Goal: Transaction & Acquisition: Purchase product/service

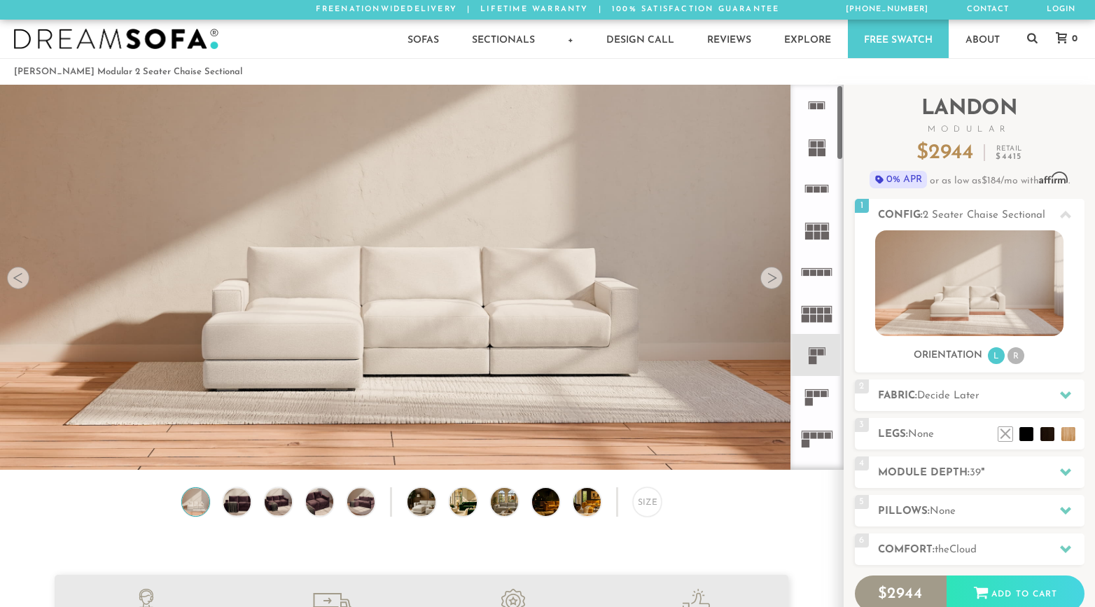
click at [776, 282] on div at bounding box center [771, 278] width 22 height 22
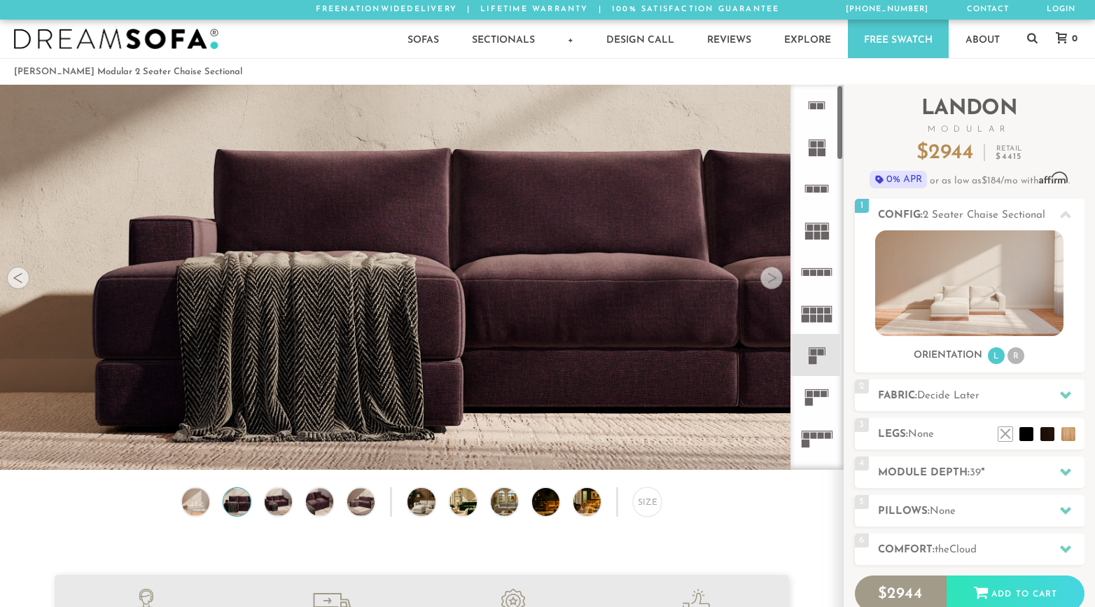
click at [776, 282] on div at bounding box center [771, 278] width 22 height 22
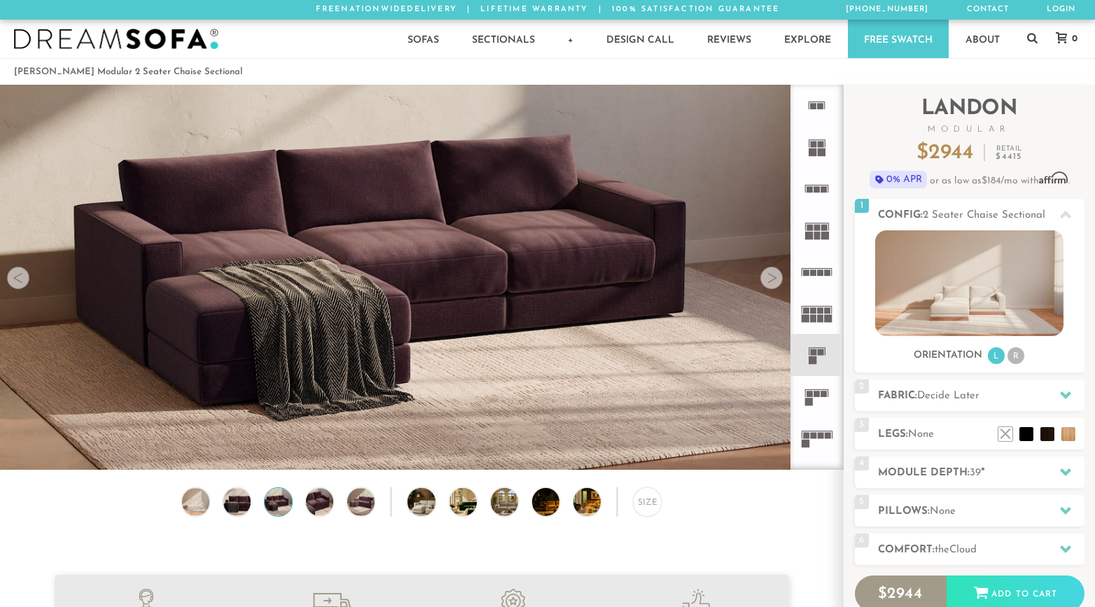
click at [776, 282] on div at bounding box center [771, 278] width 22 height 22
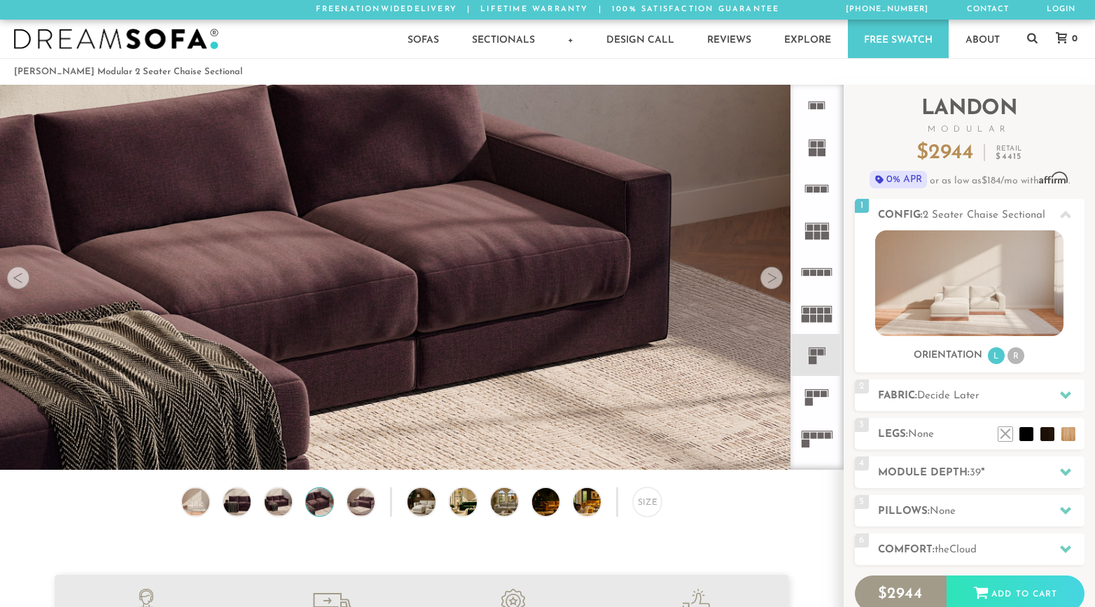
click at [776, 282] on div at bounding box center [771, 278] width 22 height 22
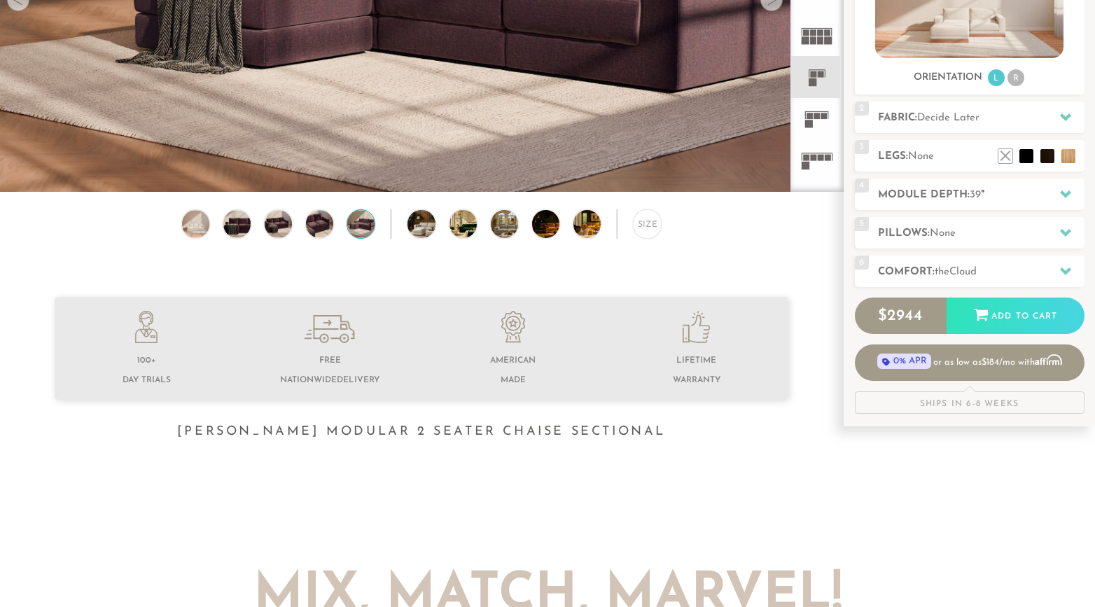
scroll to position [280, 0]
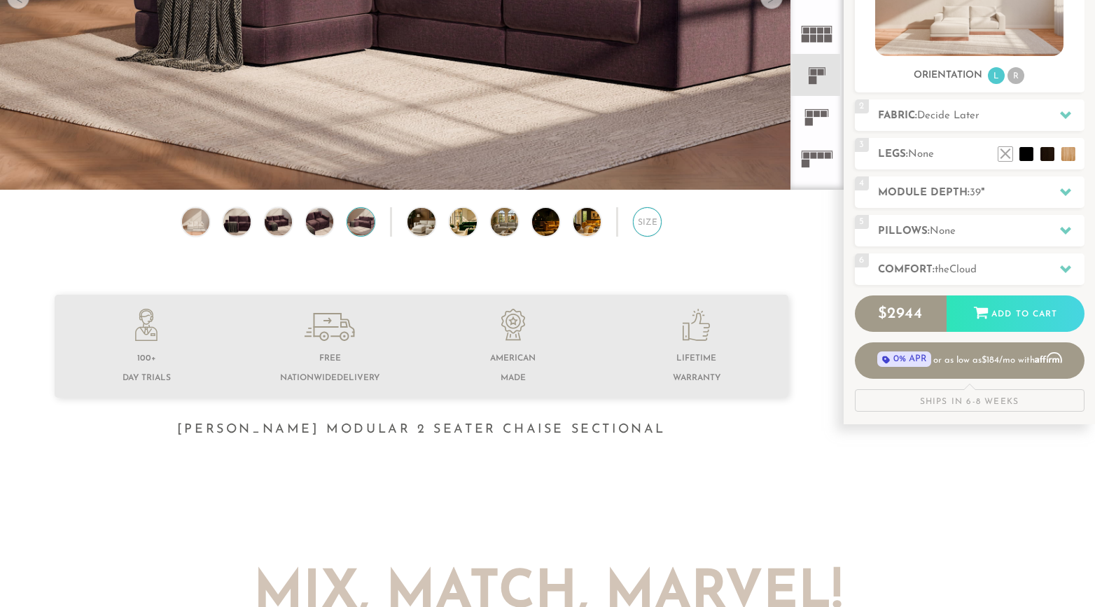
click at [654, 222] on div "Size" at bounding box center [647, 221] width 29 height 29
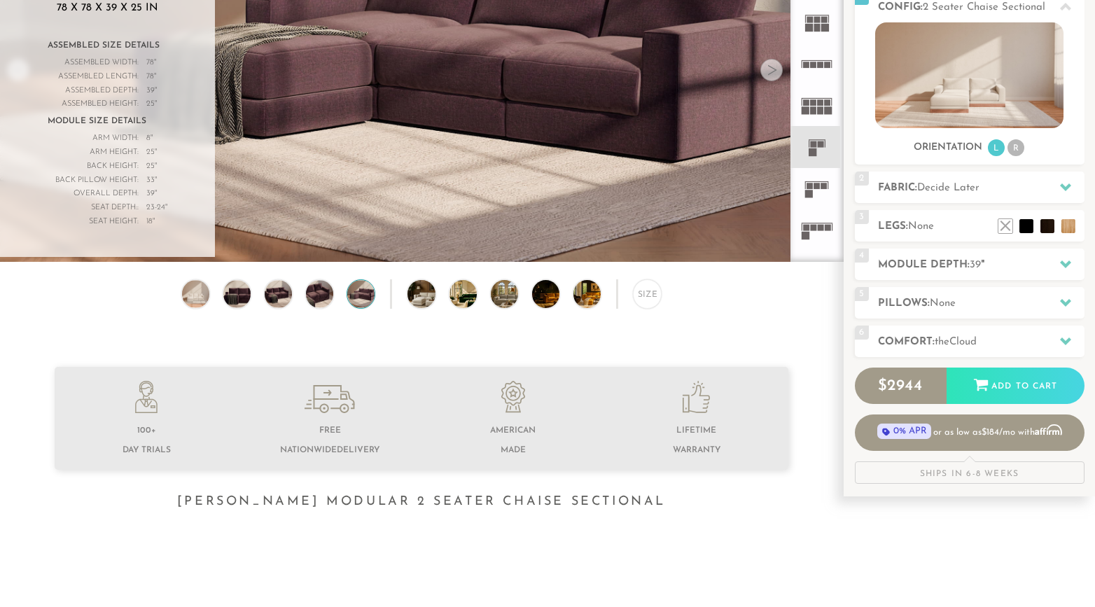
scroll to position [0, 0]
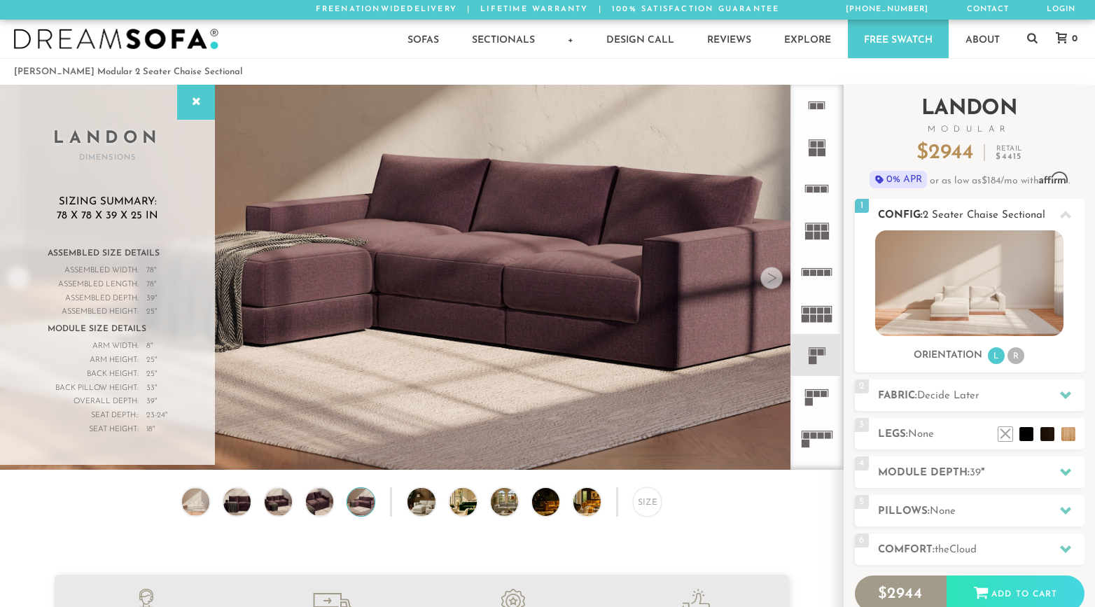
click at [1016, 358] on li "R" at bounding box center [1015, 355] width 17 height 17
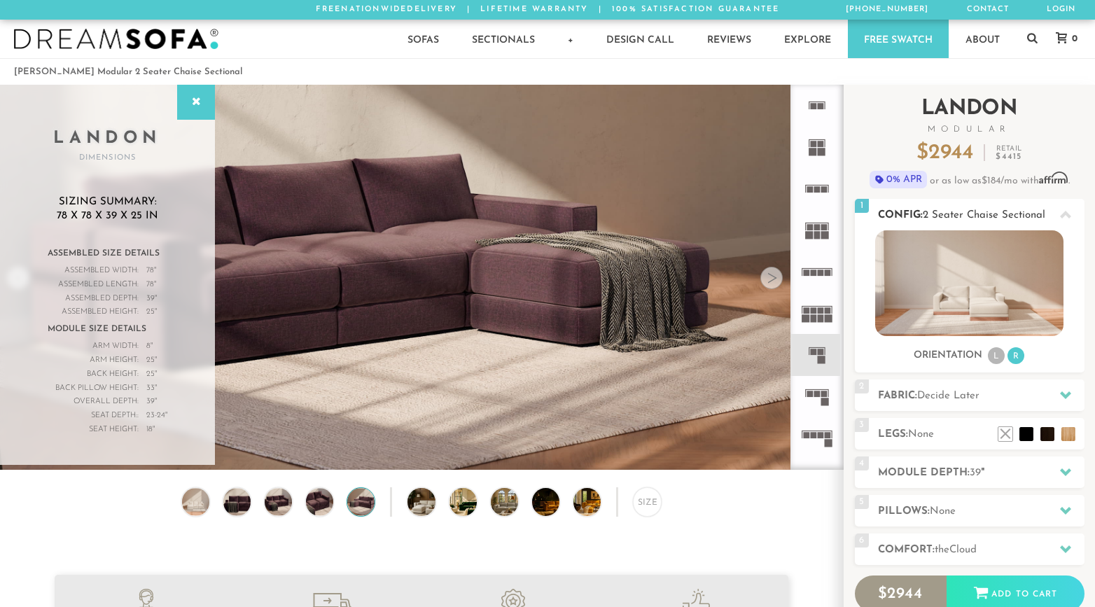
click at [994, 357] on li "L" at bounding box center [996, 355] width 17 height 17
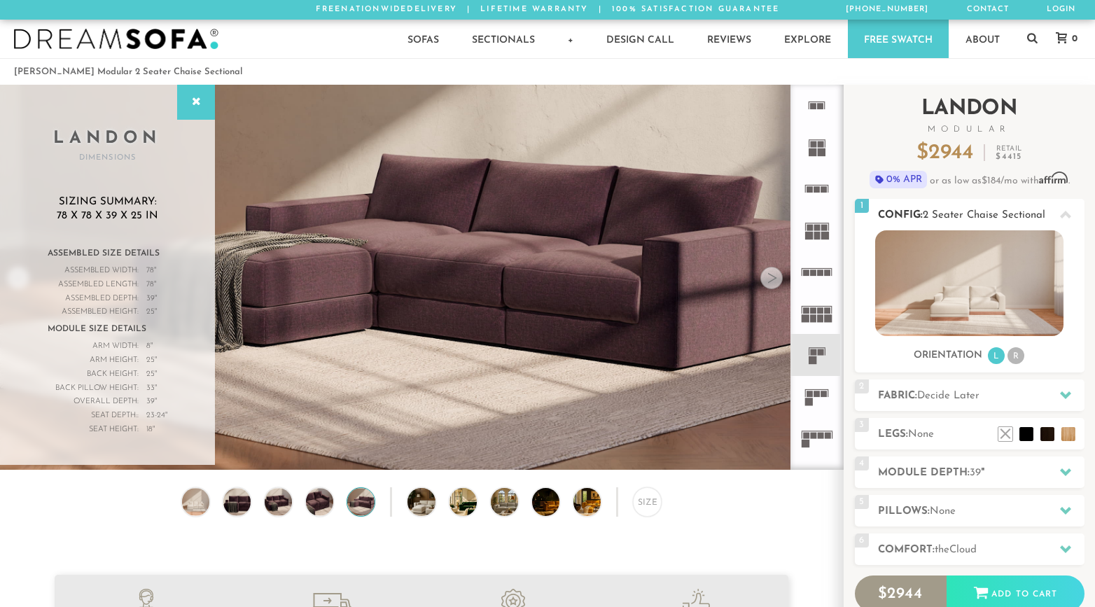
click at [1025, 360] on ul "L R" at bounding box center [1005, 355] width 39 height 19
click at [1015, 356] on li "R" at bounding box center [1015, 355] width 17 height 17
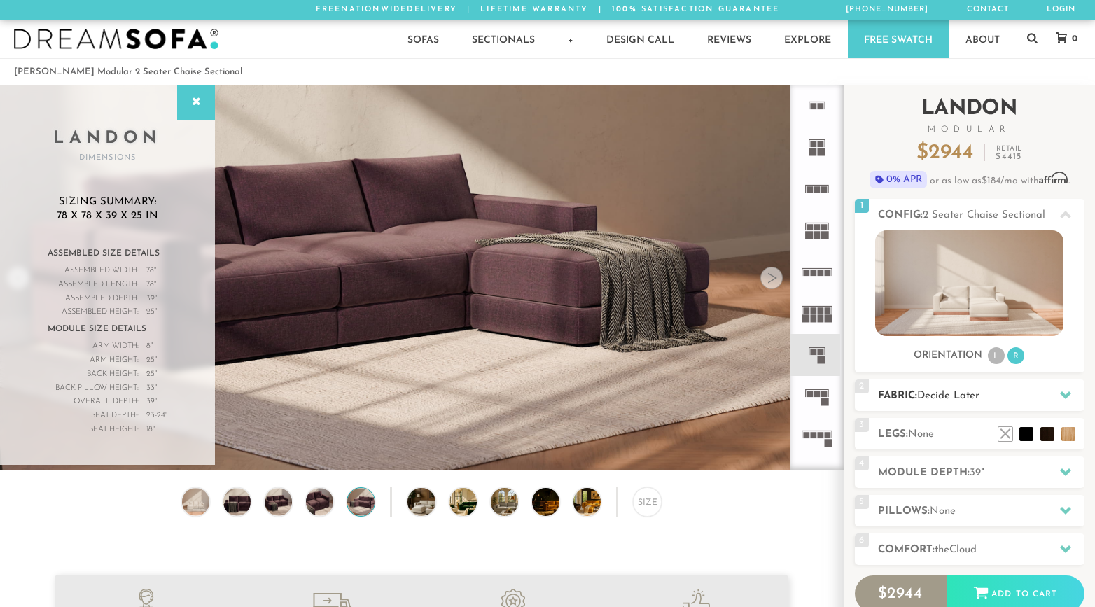
click at [987, 400] on h2 "Fabric: Decide Later" at bounding box center [981, 396] width 206 height 16
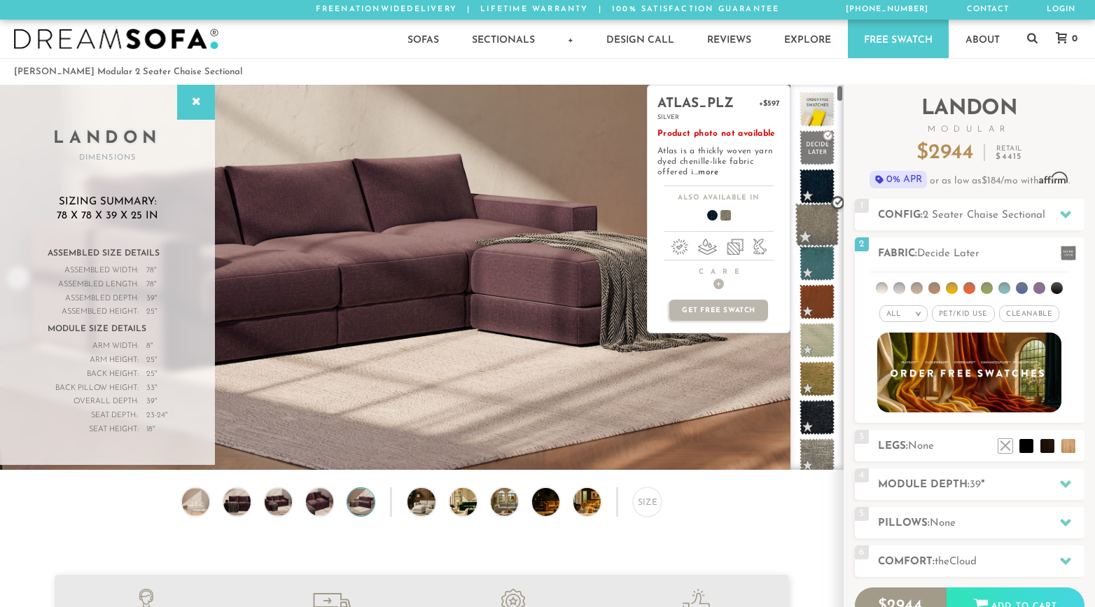
click at [820, 225] on span at bounding box center [817, 225] width 44 height 44
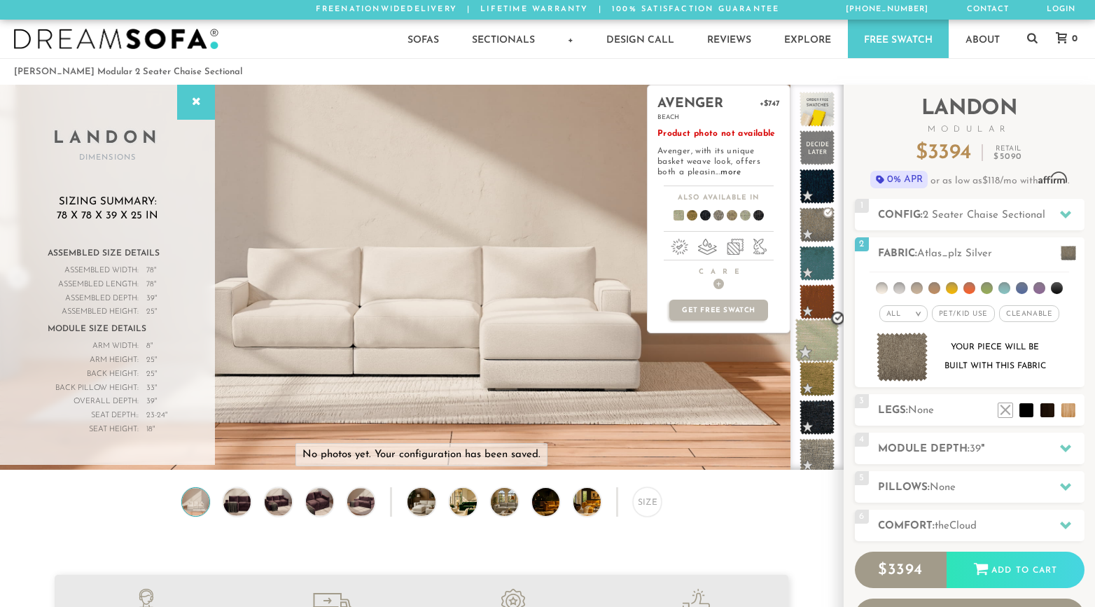
click at [820, 346] on span at bounding box center [817, 340] width 44 height 44
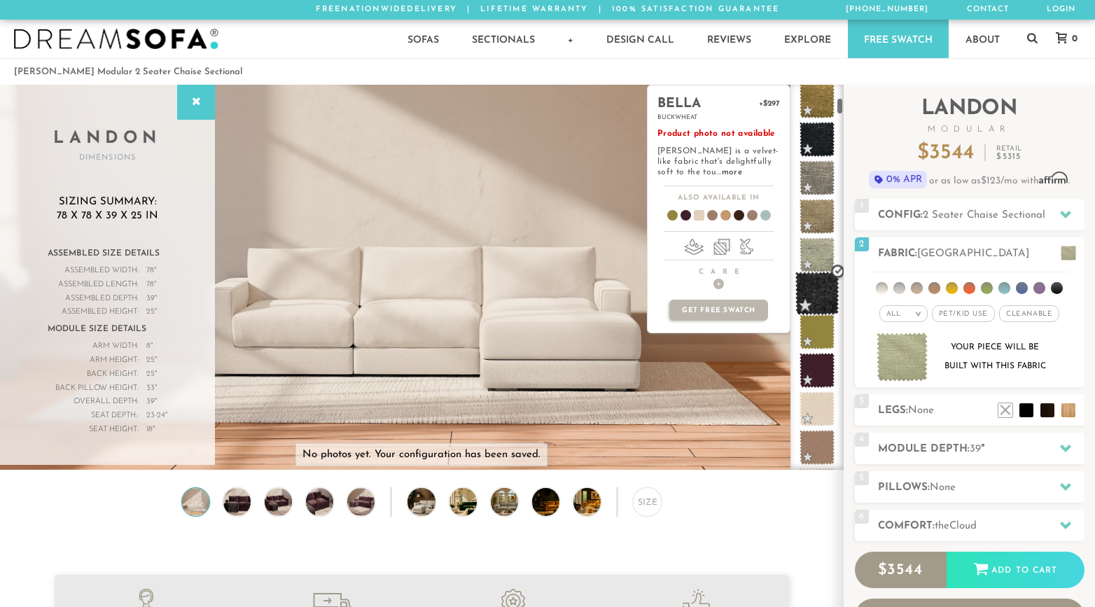
scroll to position [288, 0]
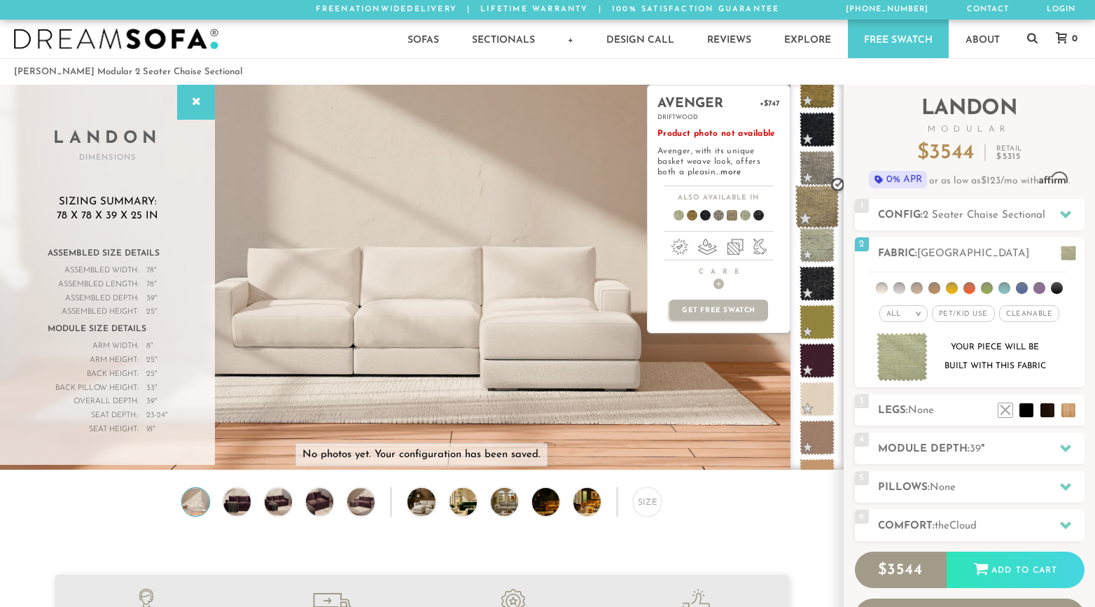
click at [820, 209] on span at bounding box center [817, 207] width 44 height 44
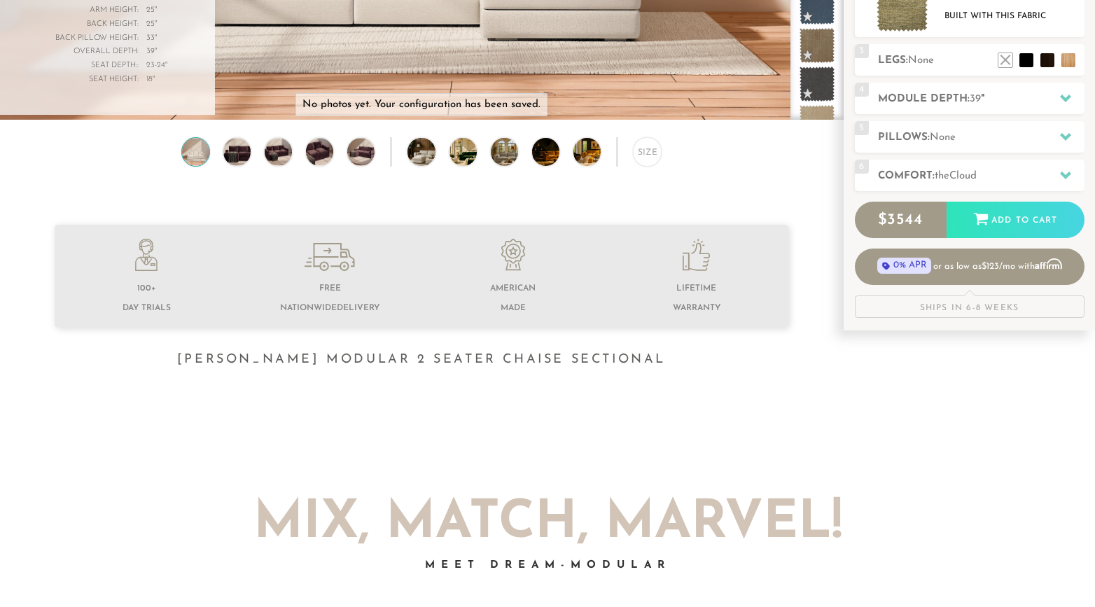
scroll to position [1064, 0]
